Goal: Navigation & Orientation: Find specific page/section

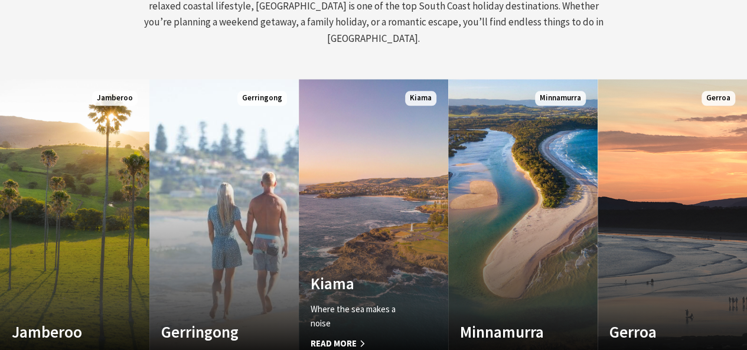
scroll to position [611, 0]
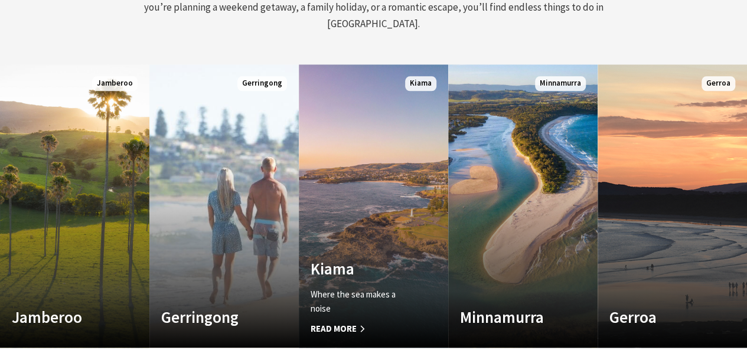
click at [395, 142] on link "Custom Image Used Kiama Where the sea makes a noise Read More Kiama" at bounding box center [373, 206] width 149 height 284
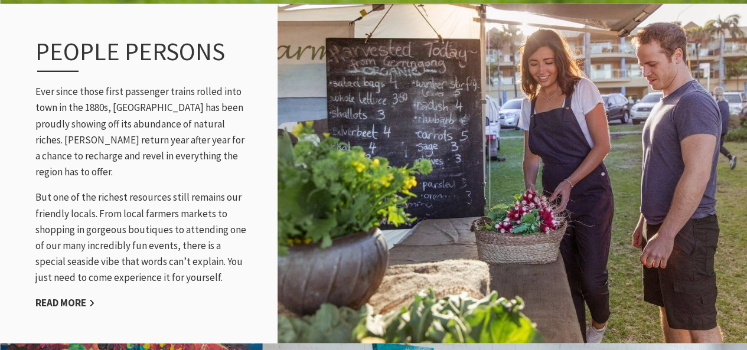
scroll to position [1528, 0]
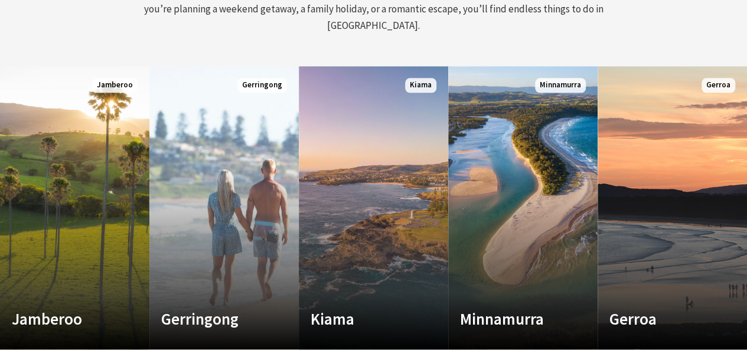
scroll to position [188, 756]
